Goal: Check status: Check status

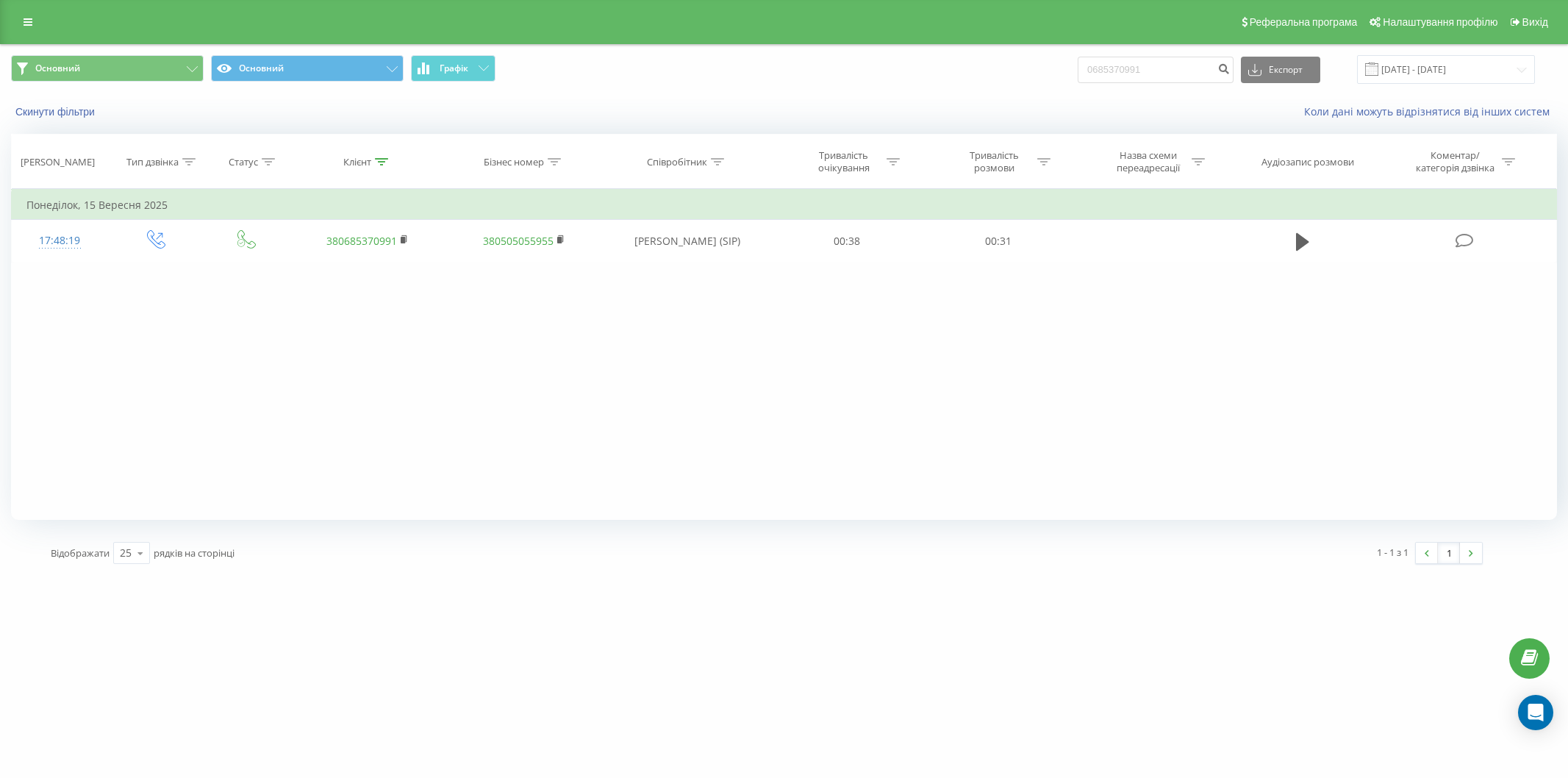
click at [1146, 70] on input "0685370991" at bounding box center [1155, 69] width 156 height 26
click at [1209, 53] on div "Основний Основний Графік 0685370991 Експорт .csv .xls .xlsx [DATE] - [DATE]" at bounding box center [784, 69] width 1566 height 49
click at [1165, 78] on input "0685370991" at bounding box center [1155, 69] width 156 height 26
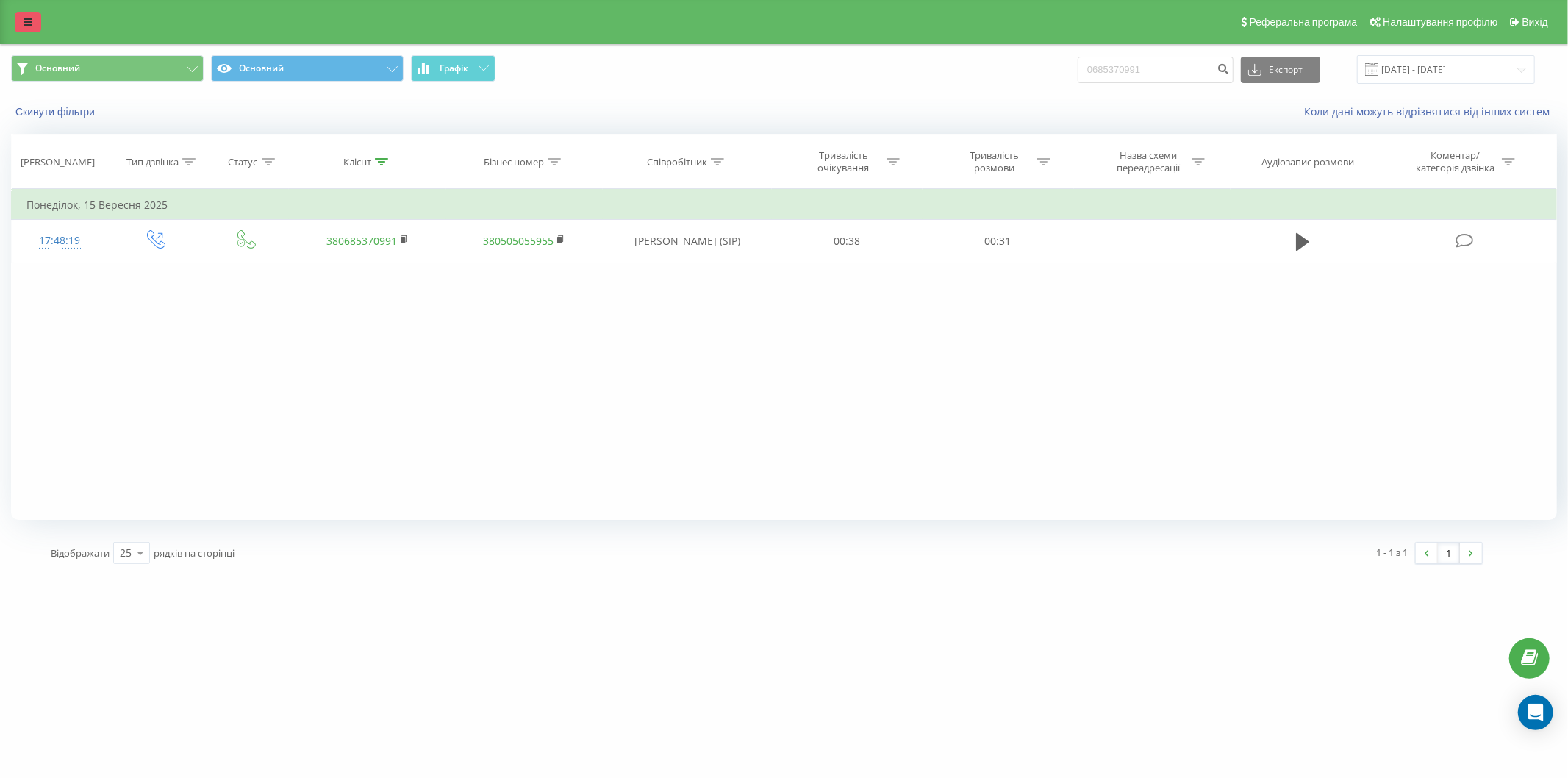
click at [17, 19] on link at bounding box center [27, 22] width 26 height 21
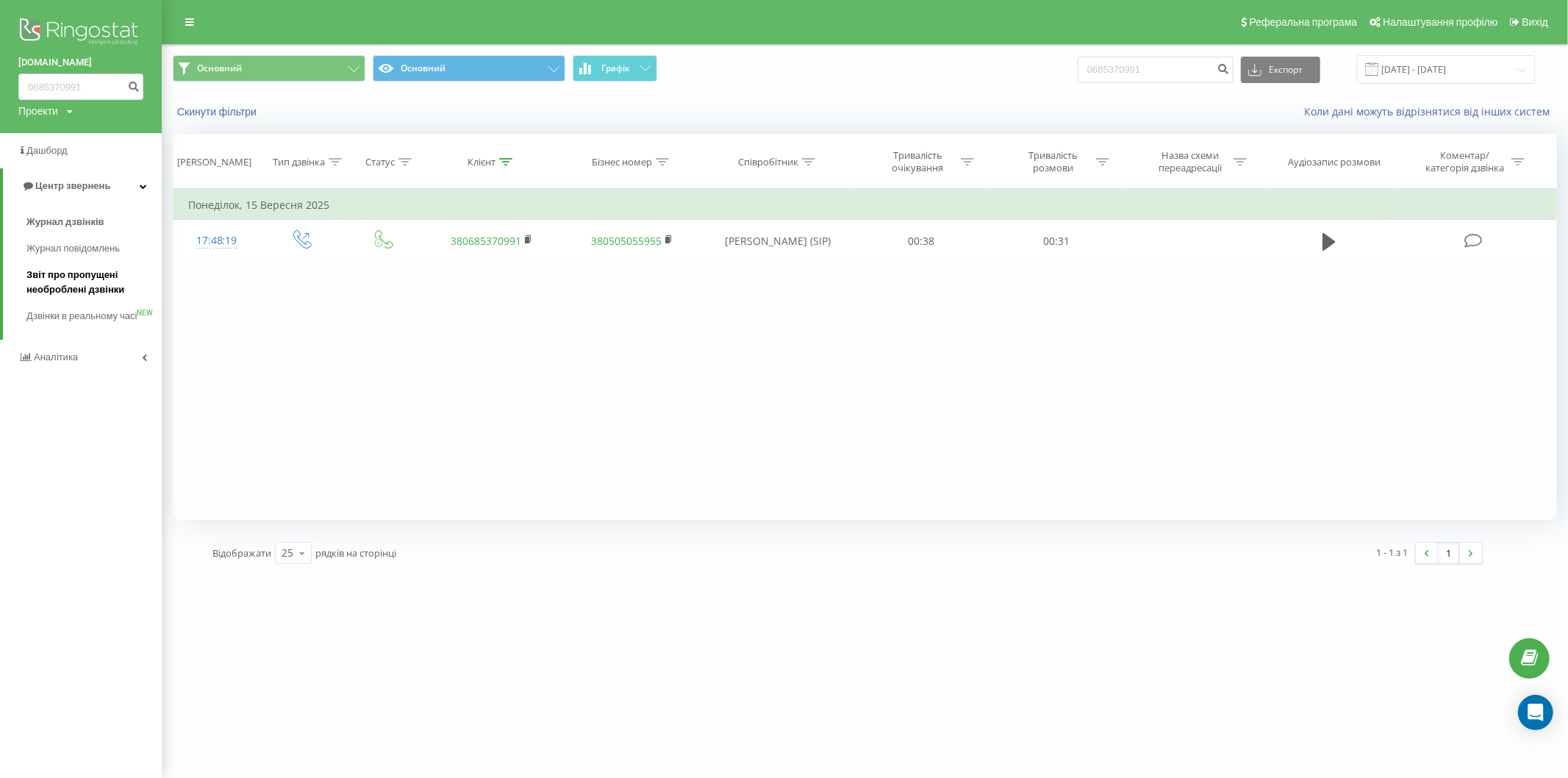
drag, startPoint x: 71, startPoint y: 310, endPoint x: 85, endPoint y: 273, distance: 39.6
click at [81, 225] on span "Журнал дзвінків" at bounding box center [65, 222] width 78 height 15
